Goal: Task Accomplishment & Management: Manage account settings

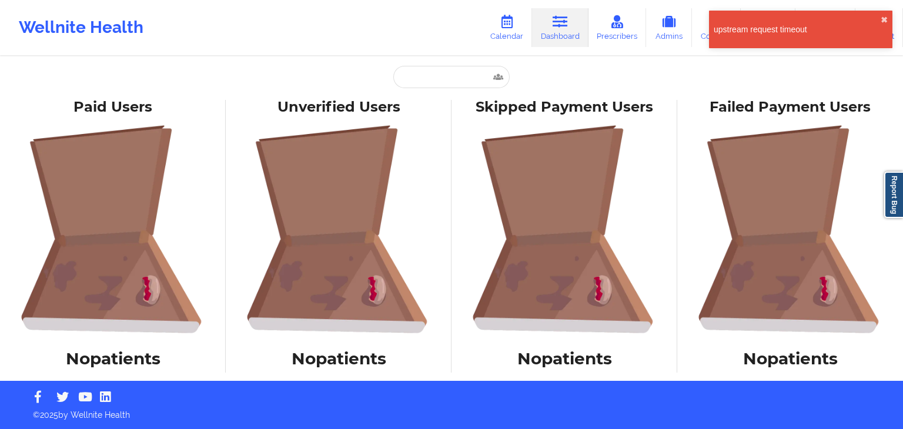
click at [558, 38] on link "Dashboard" at bounding box center [560, 27] width 56 height 39
click at [883, 22] on button "✖︎" at bounding box center [883, 19] width 7 height 9
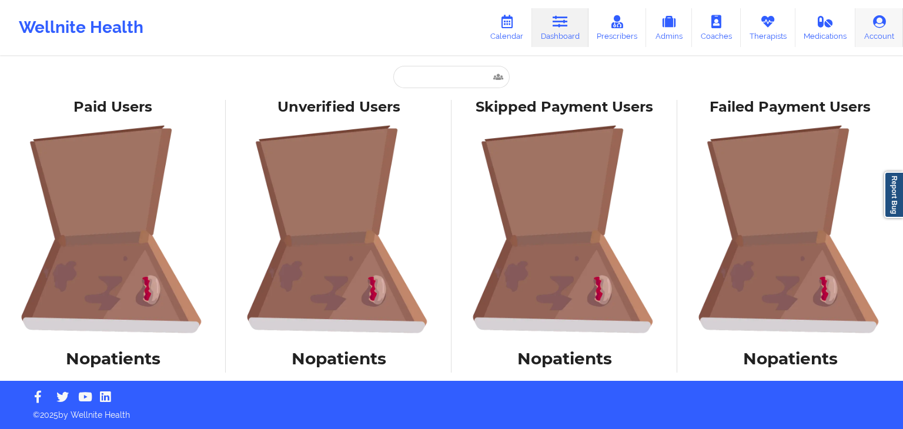
click at [873, 29] on link "Account" at bounding box center [879, 27] width 48 height 39
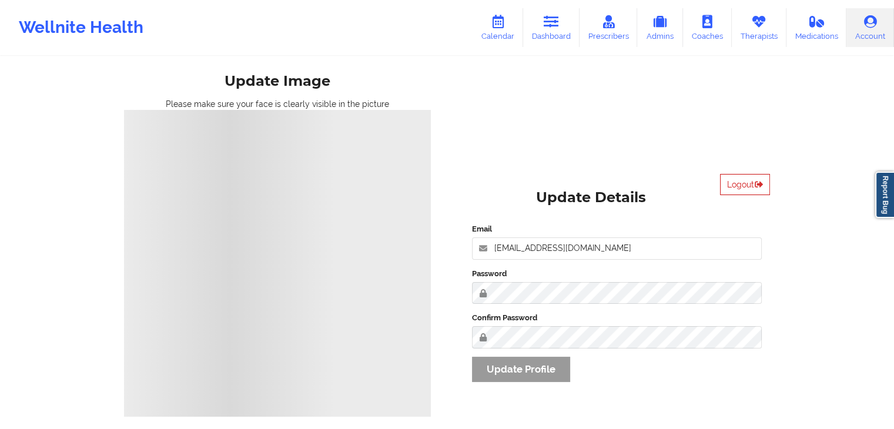
click at [732, 184] on button "Logout" at bounding box center [745, 184] width 50 height 21
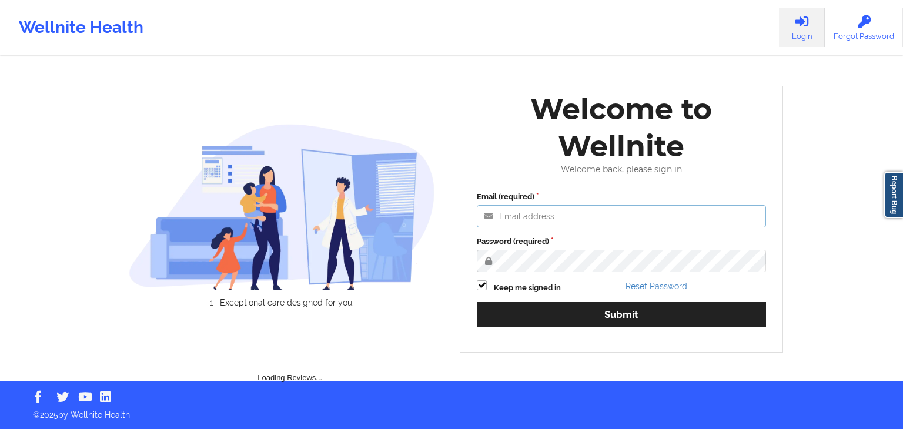
type input "[EMAIL_ADDRESS][DOMAIN_NAME]"
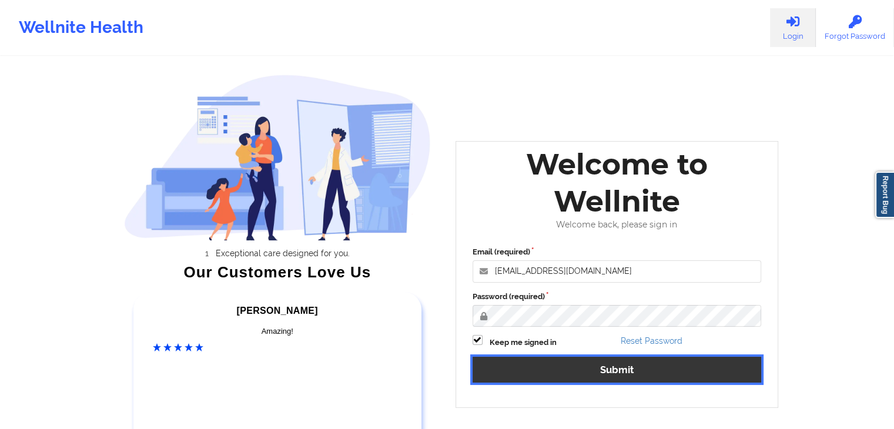
click at [576, 362] on button "Submit" at bounding box center [616, 369] width 289 height 25
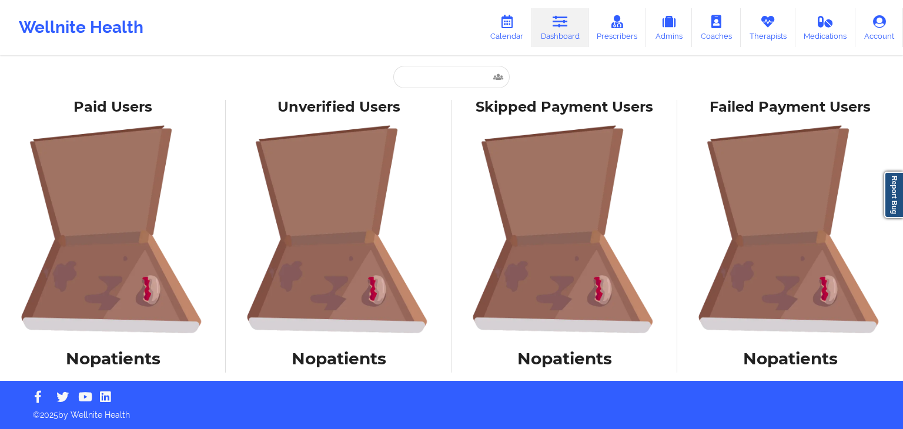
click at [555, 25] on icon at bounding box center [559, 21] width 15 height 13
click at [460, 77] on input "text" at bounding box center [451, 77] width 116 height 22
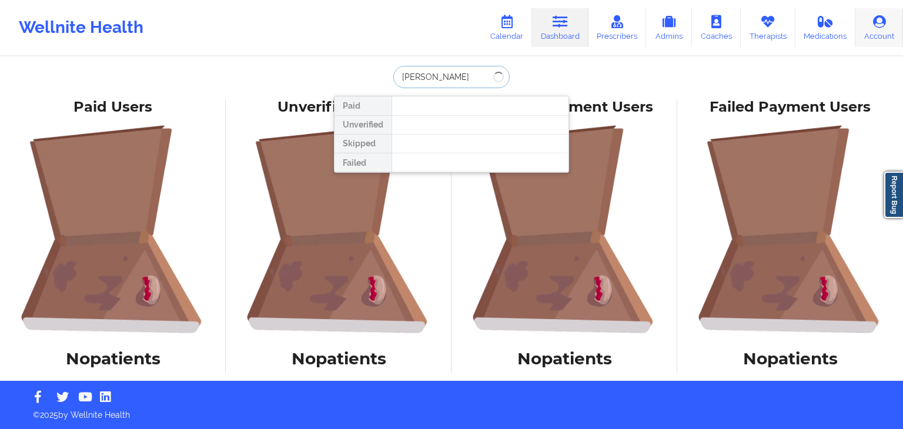
type input "[PERSON_NAME]"
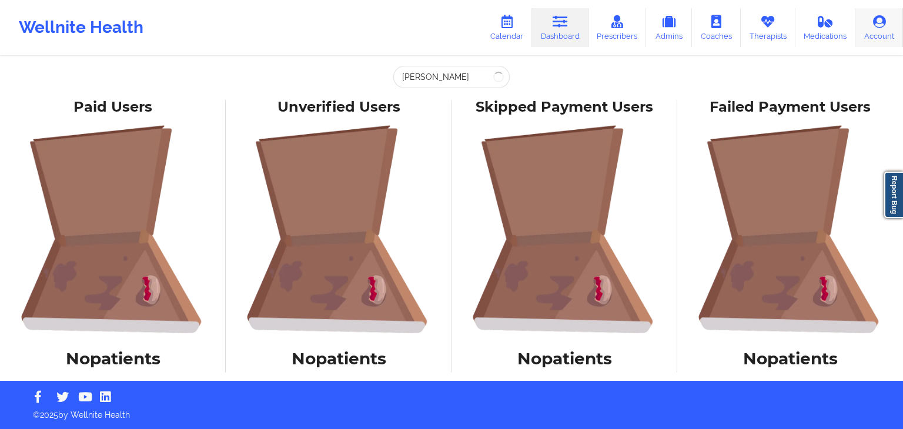
click at [881, 43] on link "Account" at bounding box center [879, 27] width 48 height 39
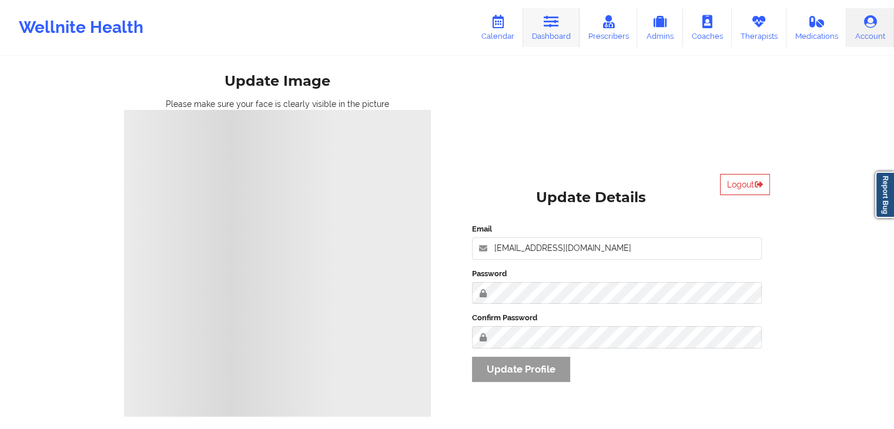
click at [538, 24] on link "Dashboard" at bounding box center [551, 27] width 56 height 39
